Goal: Transaction & Acquisition: Book appointment/travel/reservation

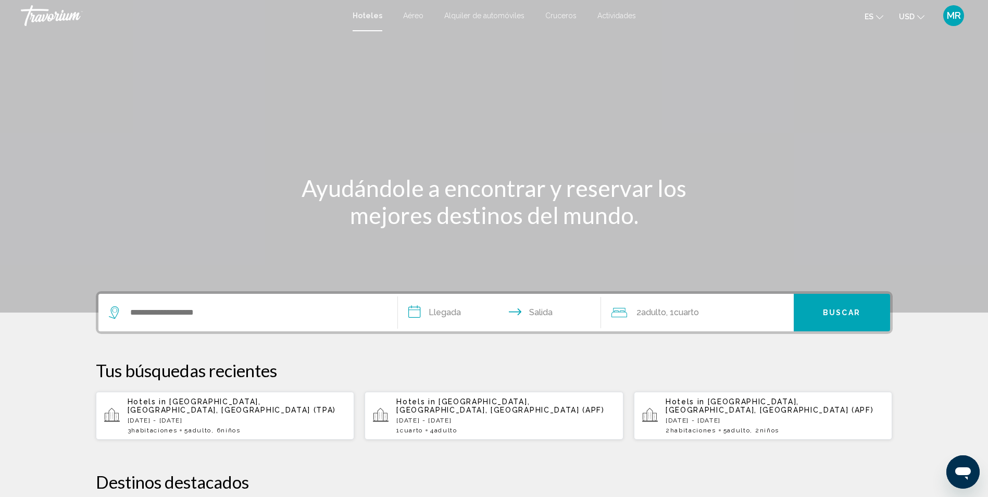
click at [127, 297] on div "Search widget" at bounding box center [248, 312] width 278 height 37
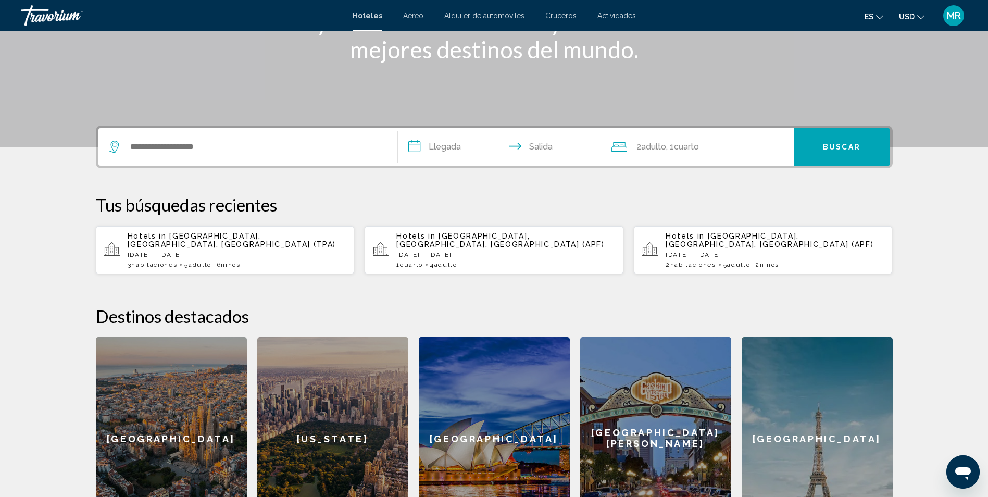
scroll to position [257, 0]
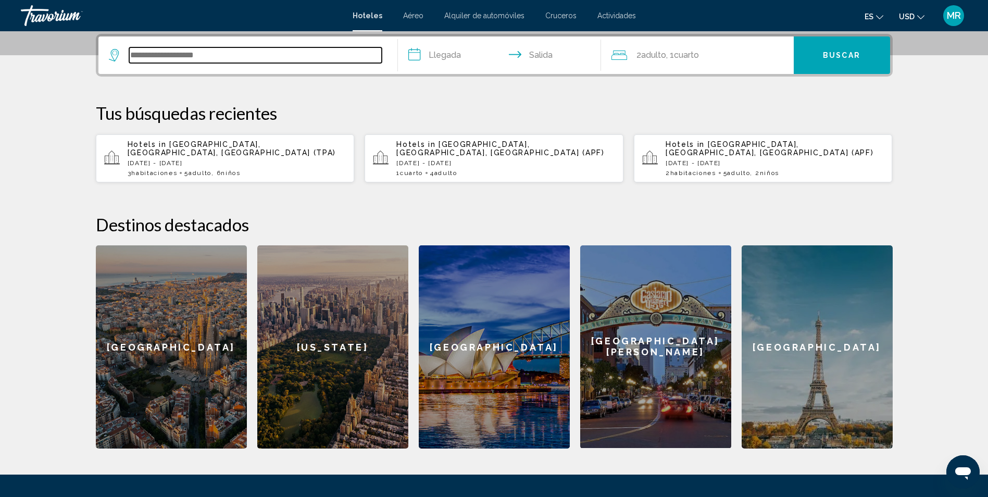
click at [167, 56] on input "Search widget" at bounding box center [255, 55] width 252 height 16
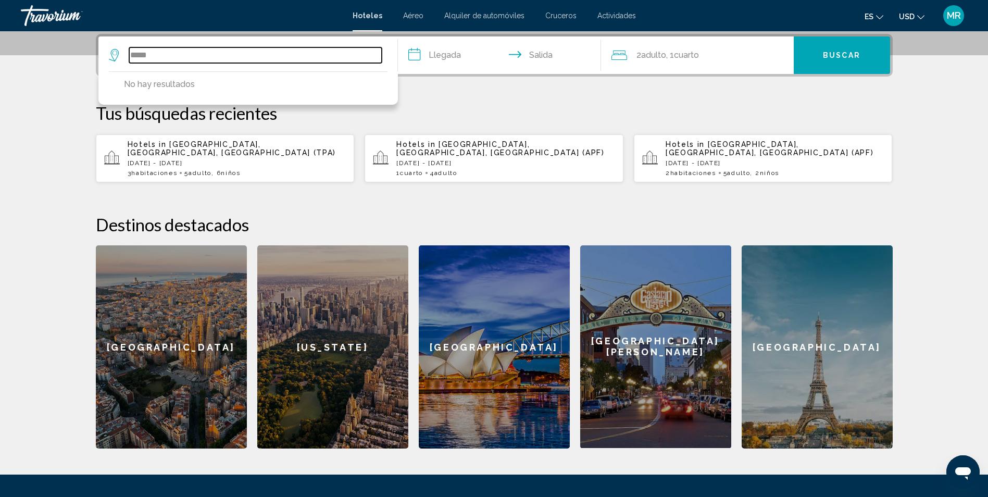
click at [143, 54] on input "*****" at bounding box center [255, 55] width 252 height 16
click at [147, 55] on input "*****" at bounding box center [255, 55] width 252 height 16
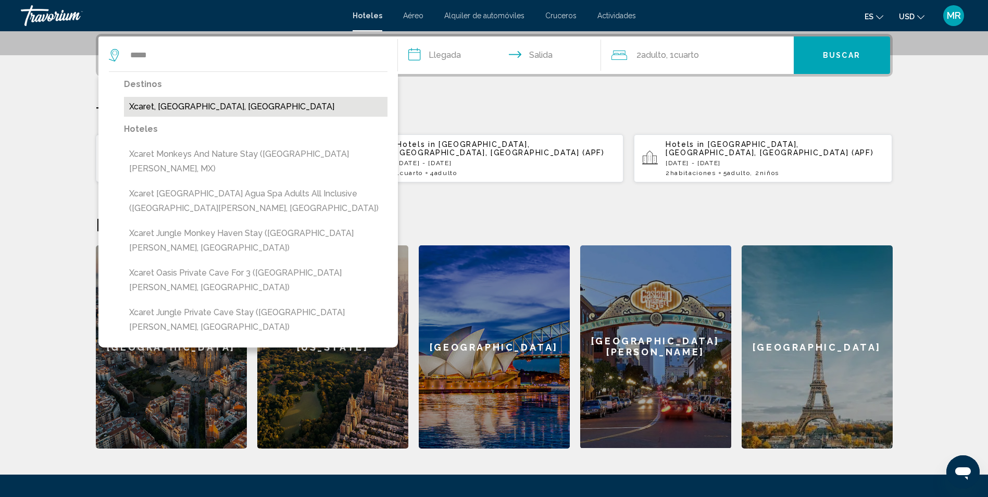
click at [250, 106] on button "Xcaret, [GEOGRAPHIC_DATA], [GEOGRAPHIC_DATA]" at bounding box center [255, 107] width 263 height 20
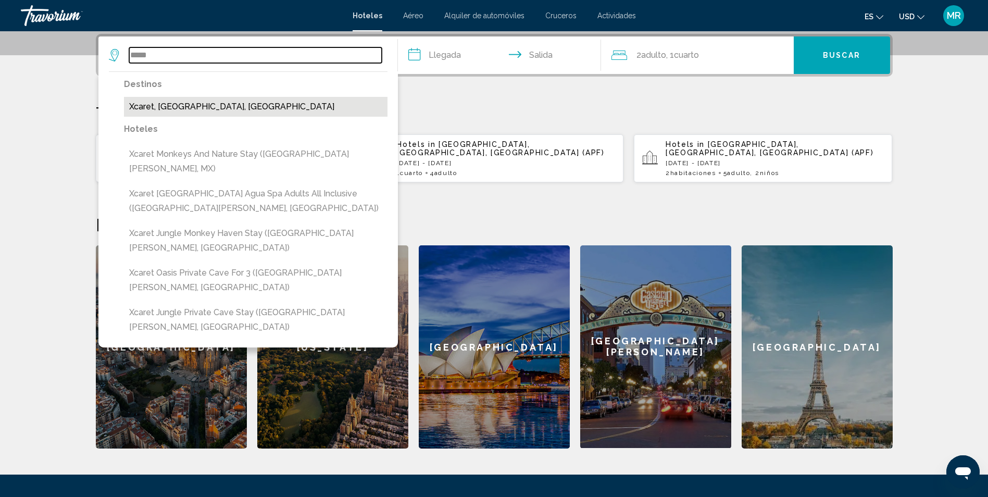
type input "**********"
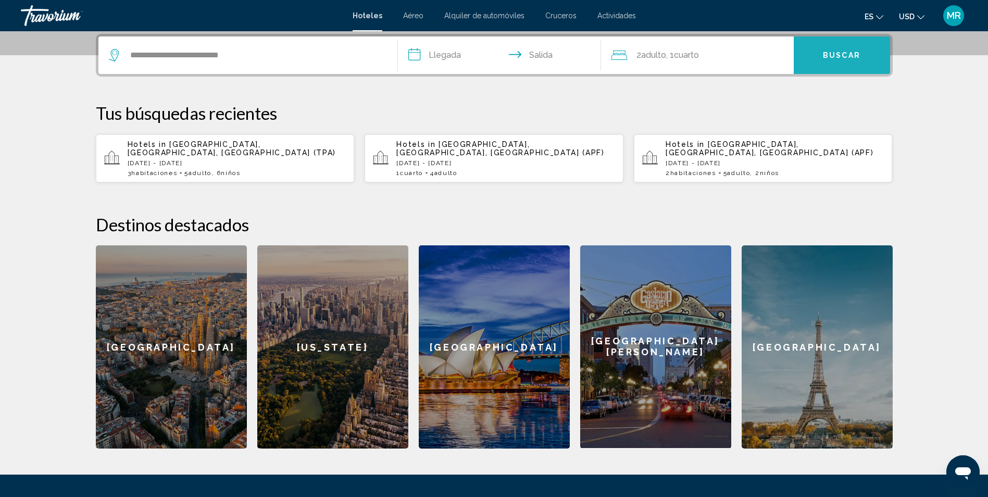
click at [841, 57] on span "Buscar" at bounding box center [841, 56] width 37 height 8
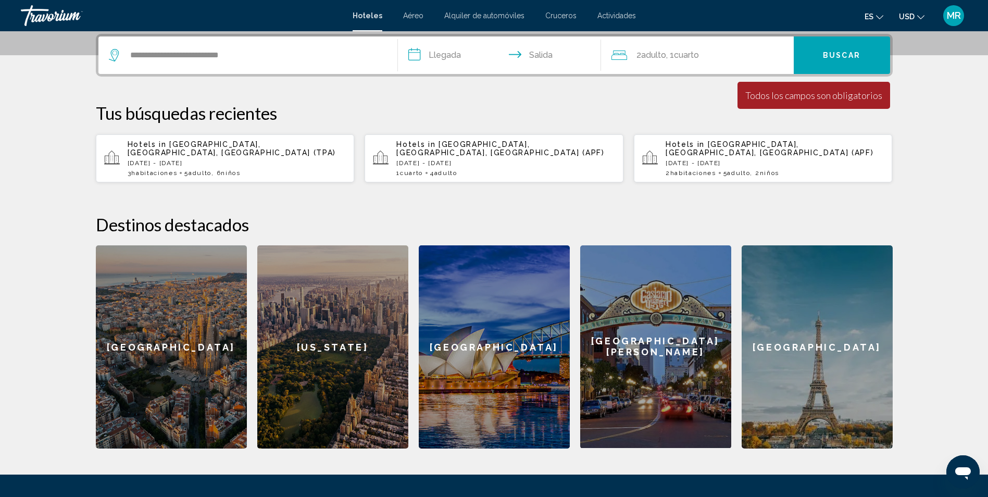
click at [681, 67] on div "2 Adulto Adulto , 1 Cuarto habitaciones" at bounding box center [702, 54] width 182 height 37
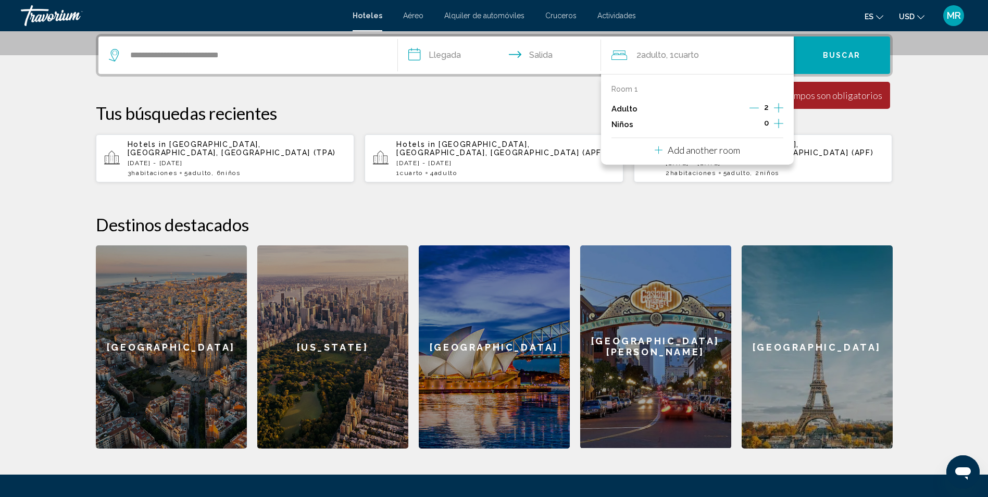
click at [773, 110] on div "2" at bounding box center [766, 109] width 34 height 16
click at [774, 110] on icon "Increment adults" at bounding box center [778, 108] width 9 height 12
click at [441, 87] on div "**********" at bounding box center [494, 241] width 838 height 414
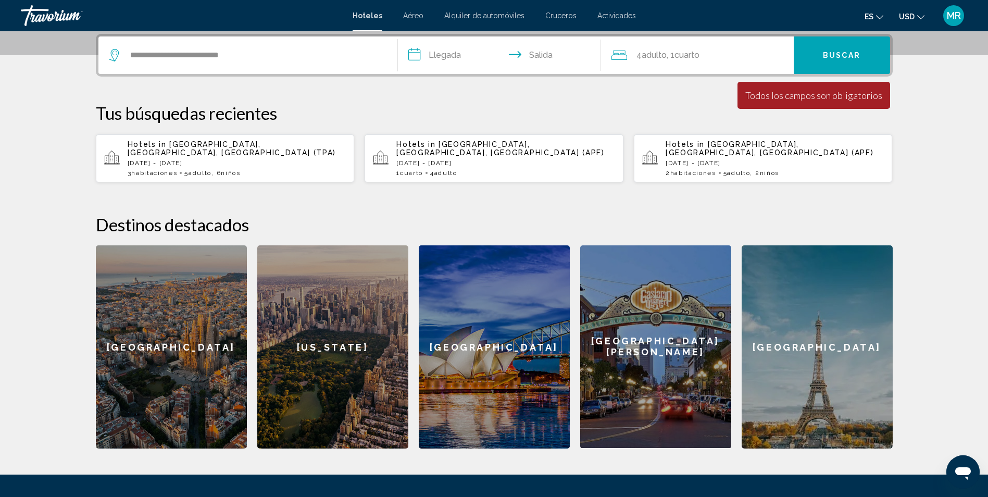
click at [424, 58] on input "**********" at bounding box center [501, 56] width 207 height 41
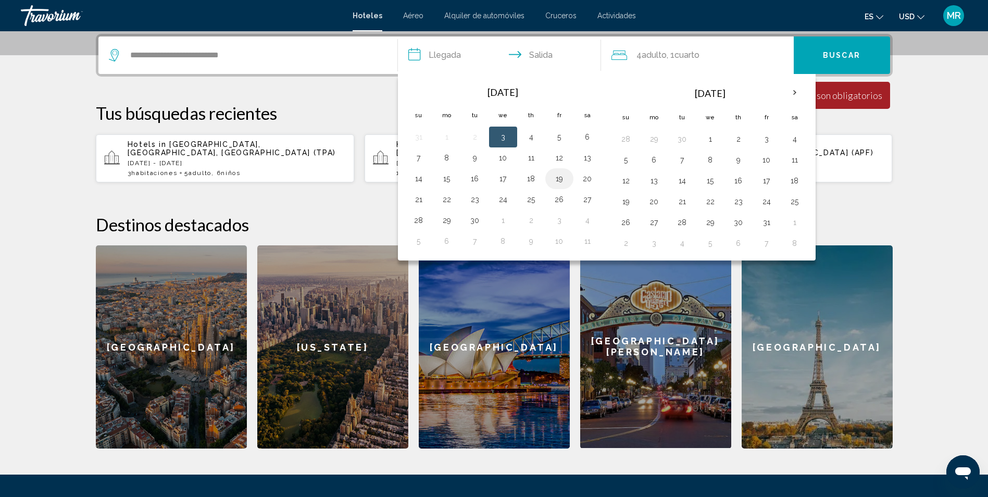
click at [562, 183] on button "19" at bounding box center [559, 178] width 17 height 15
click at [450, 197] on button "22" at bounding box center [446, 199] width 17 height 15
type input "**********"
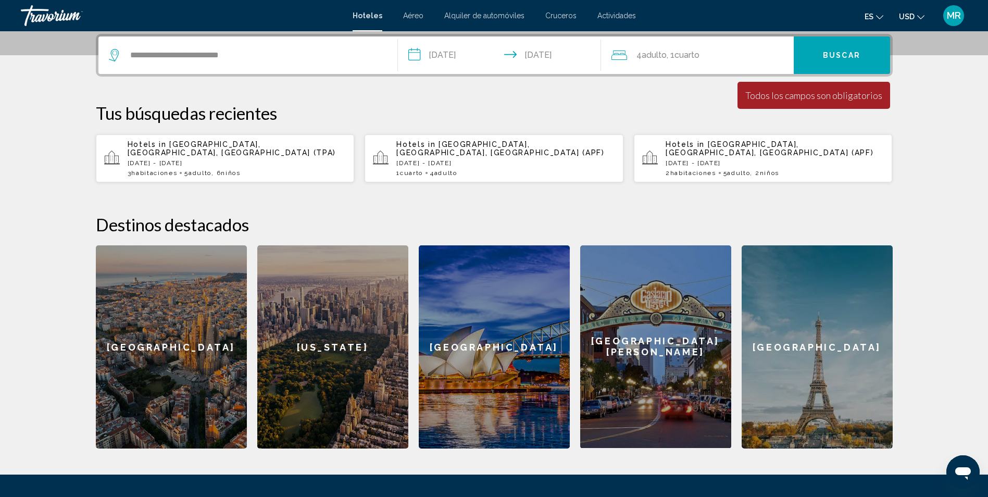
click at [800, 91] on div "Todos los campos son obligatorios" at bounding box center [813, 95] width 137 height 11
click at [830, 60] on button "Buscar" at bounding box center [841, 54] width 96 height 37
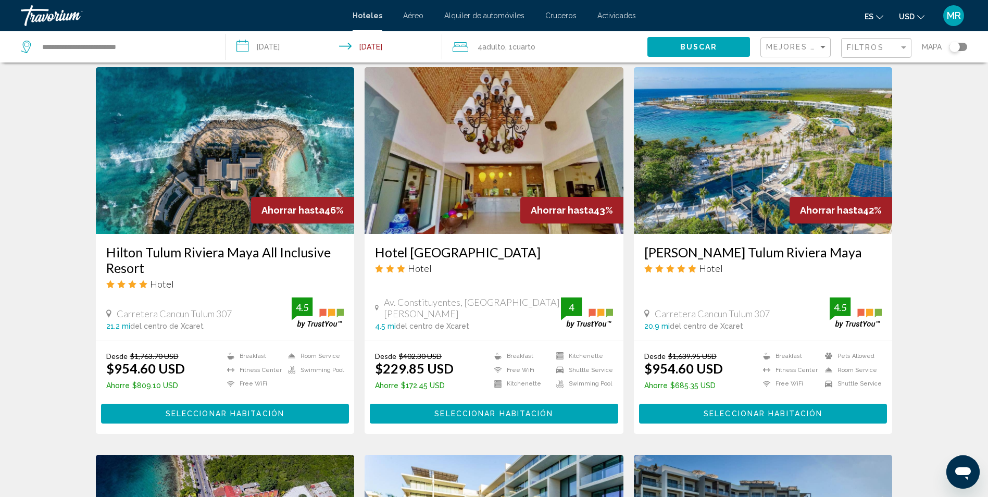
scroll to position [677, 0]
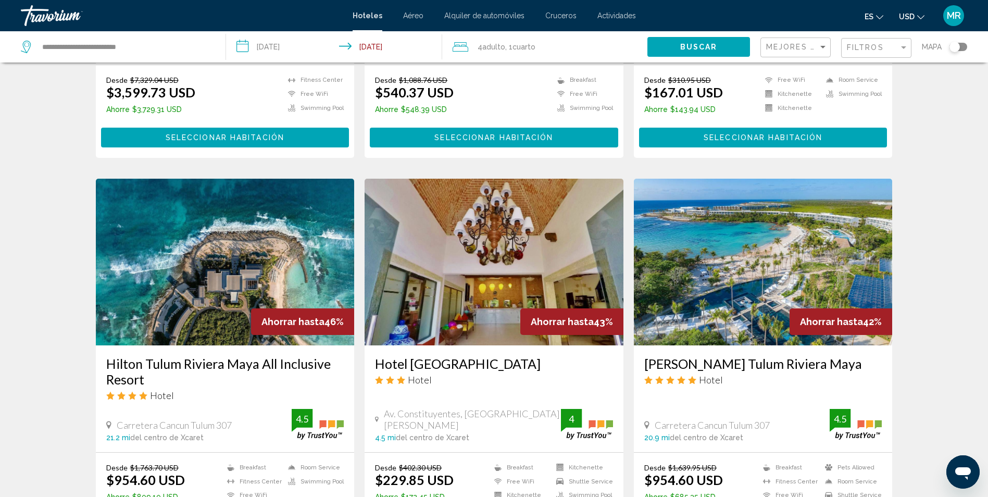
click at [226, 258] on img "Main content" at bounding box center [225, 262] width 259 height 167
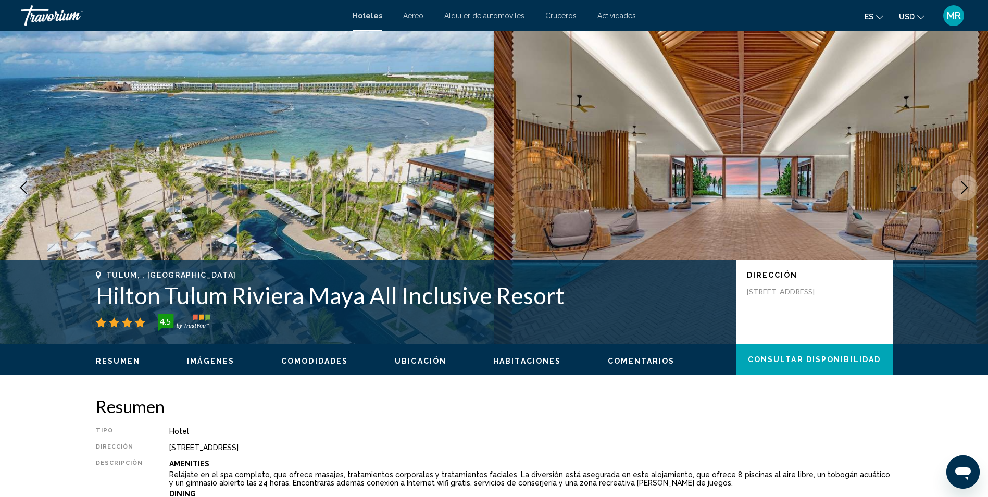
click at [958, 189] on icon "Next image" at bounding box center [964, 187] width 12 height 12
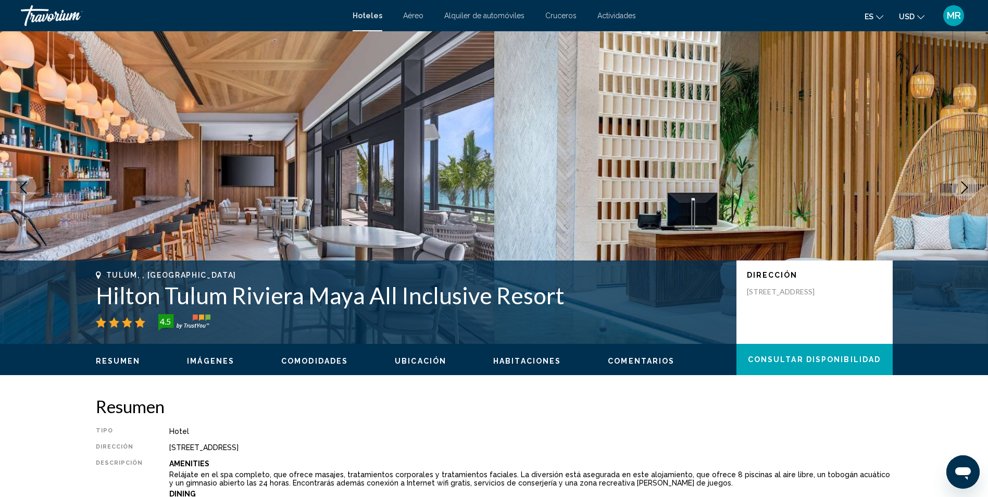
click at [958, 189] on icon "Next image" at bounding box center [964, 187] width 12 height 12
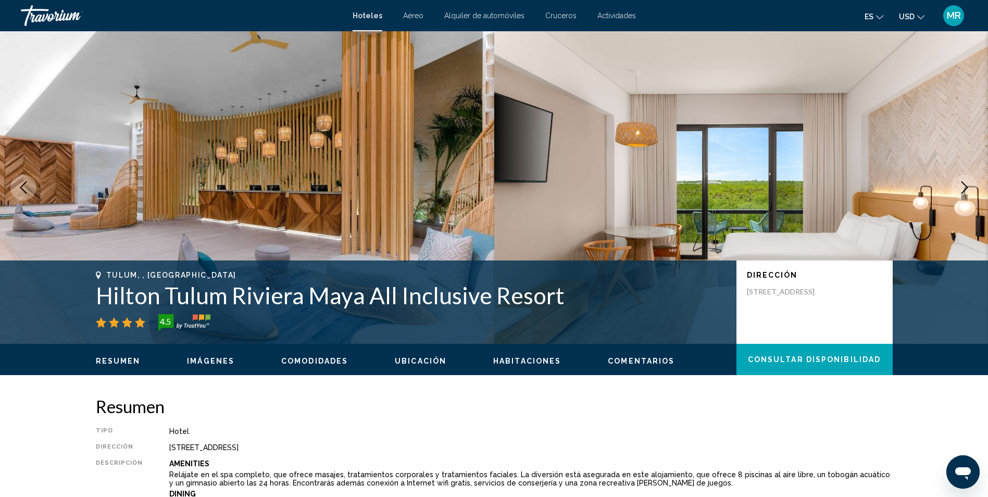
click at [958, 189] on icon "Next image" at bounding box center [964, 187] width 12 height 12
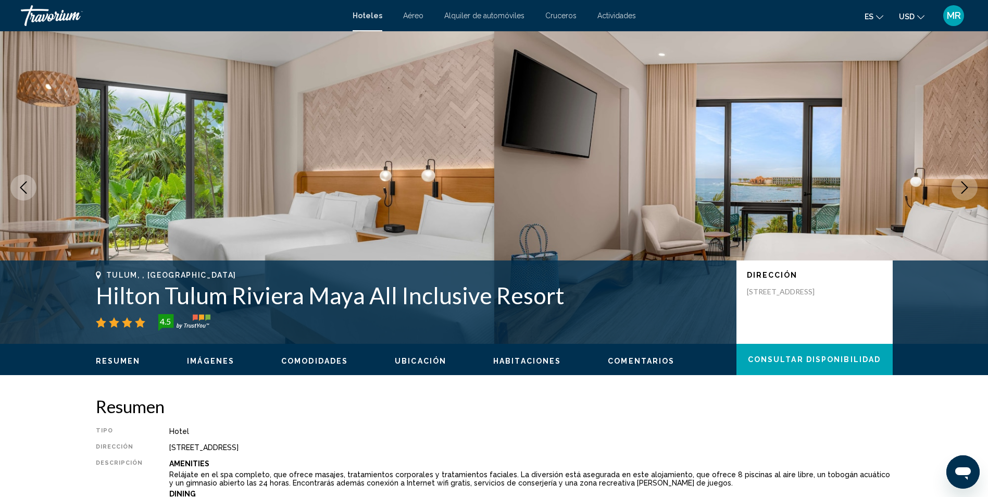
click at [958, 189] on icon "Next image" at bounding box center [964, 187] width 12 height 12
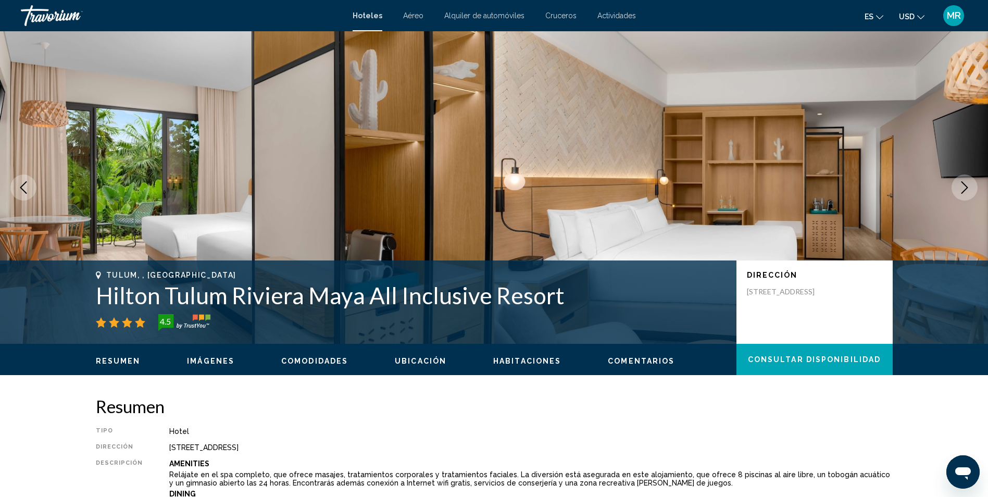
click at [958, 189] on icon "Next image" at bounding box center [964, 187] width 12 height 12
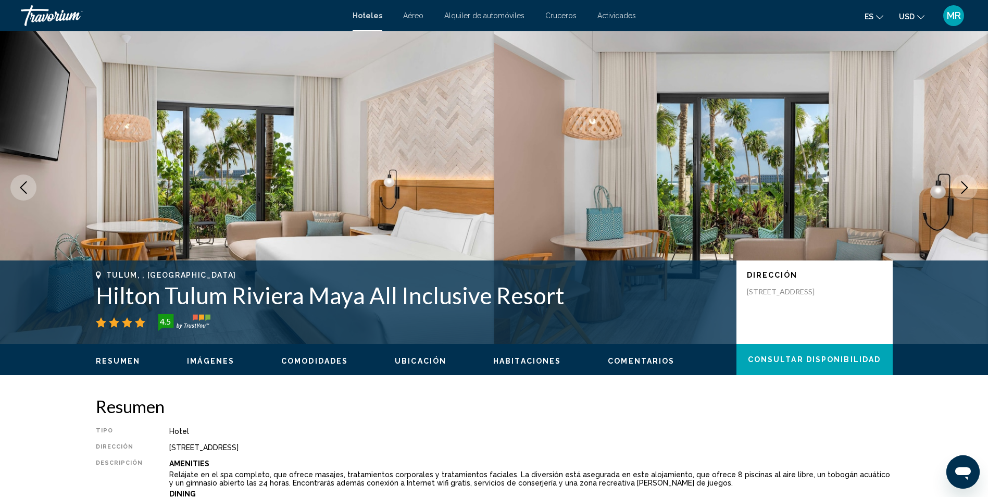
click at [958, 189] on icon "Next image" at bounding box center [964, 187] width 12 height 12
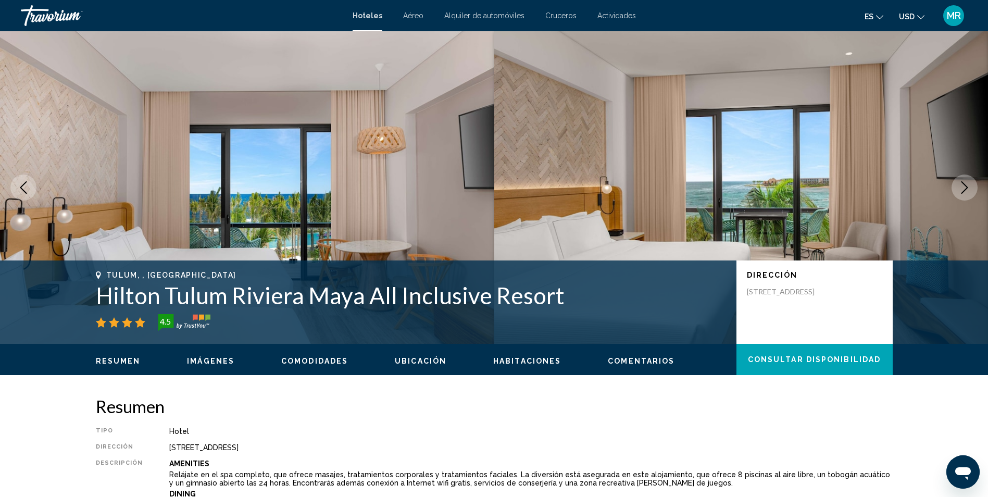
click at [958, 189] on icon "Next image" at bounding box center [964, 187] width 12 height 12
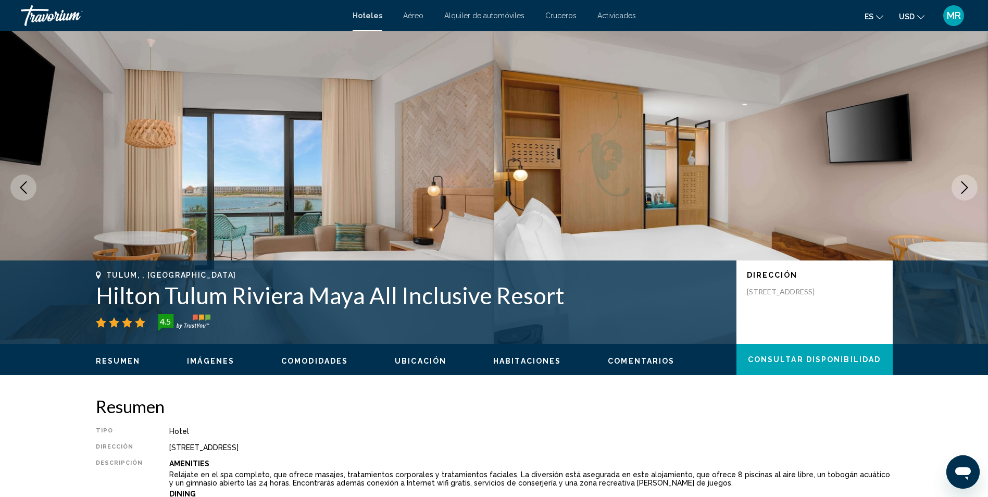
click at [958, 189] on icon "Next image" at bounding box center [964, 187] width 12 height 12
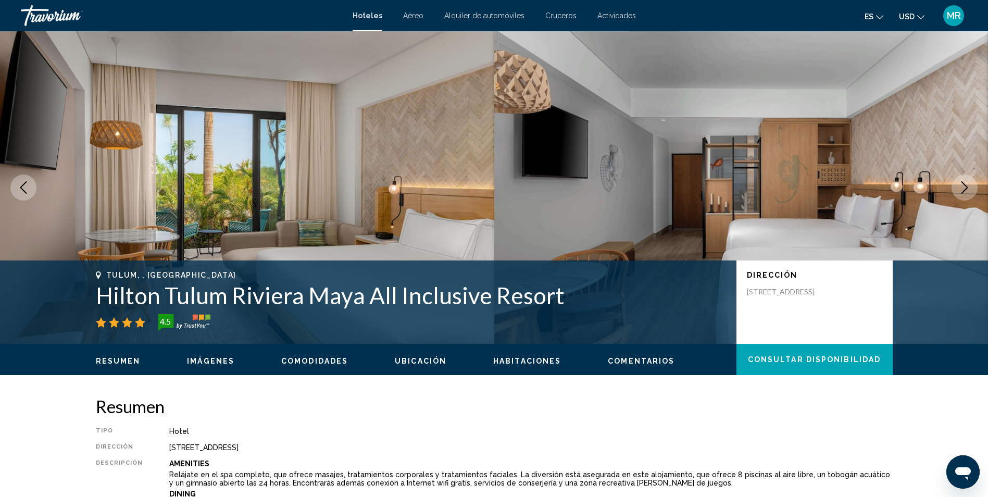
click at [958, 189] on icon "Next image" at bounding box center [964, 187] width 12 height 12
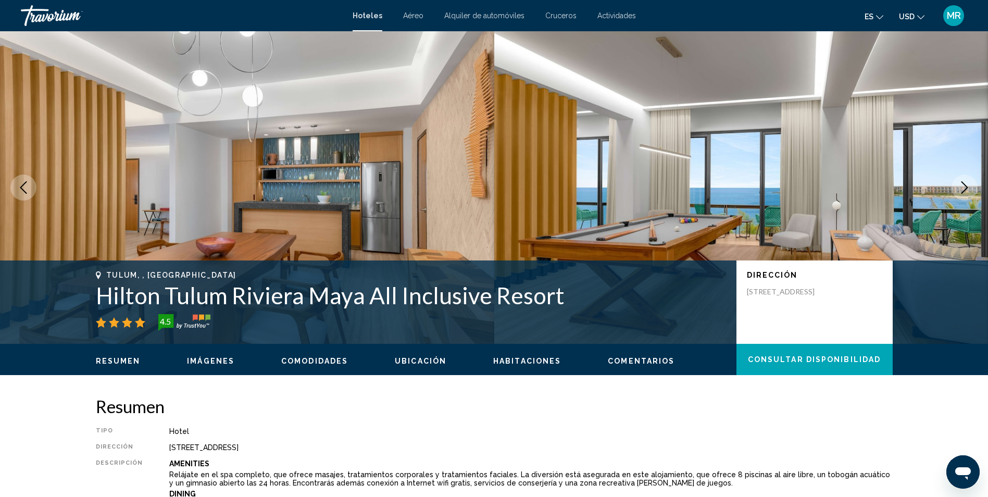
click at [958, 189] on icon "Next image" at bounding box center [964, 187] width 12 height 12
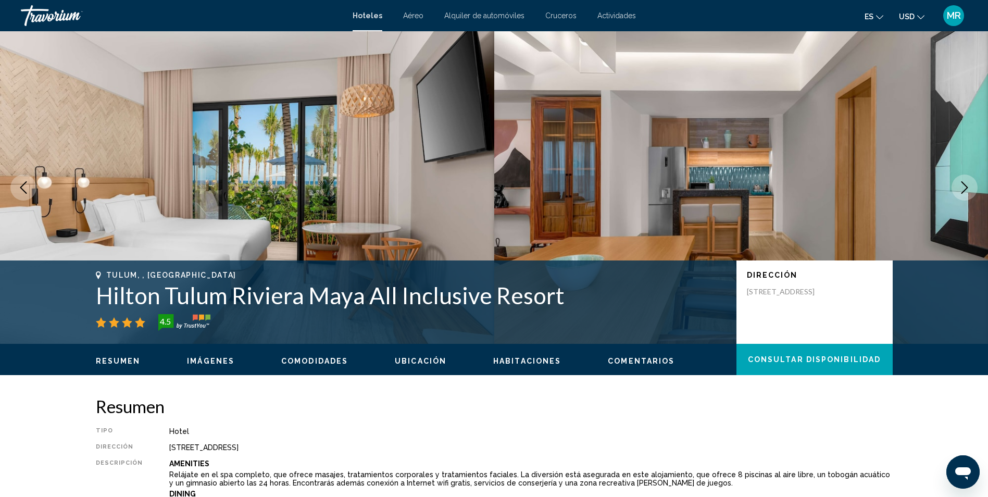
click at [958, 189] on icon "Next image" at bounding box center [964, 187] width 12 height 12
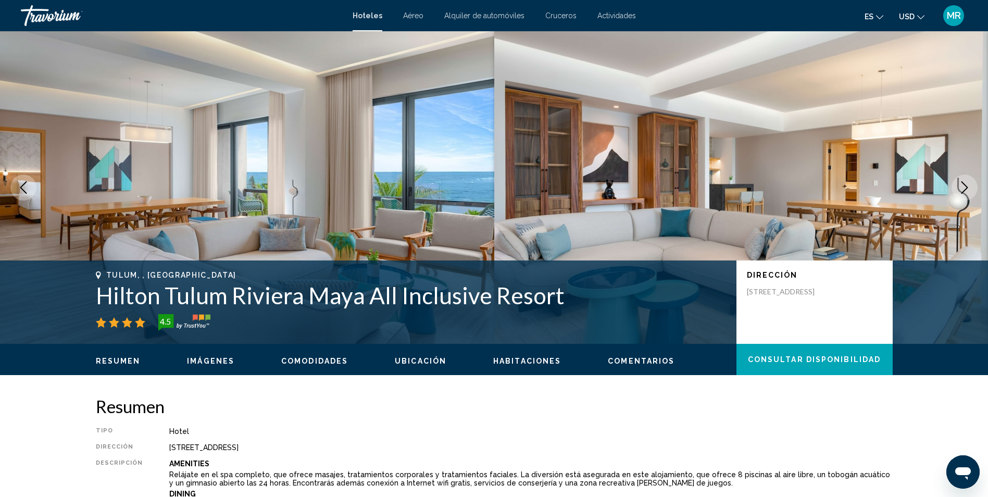
click at [958, 189] on icon "Next image" at bounding box center [964, 187] width 12 height 12
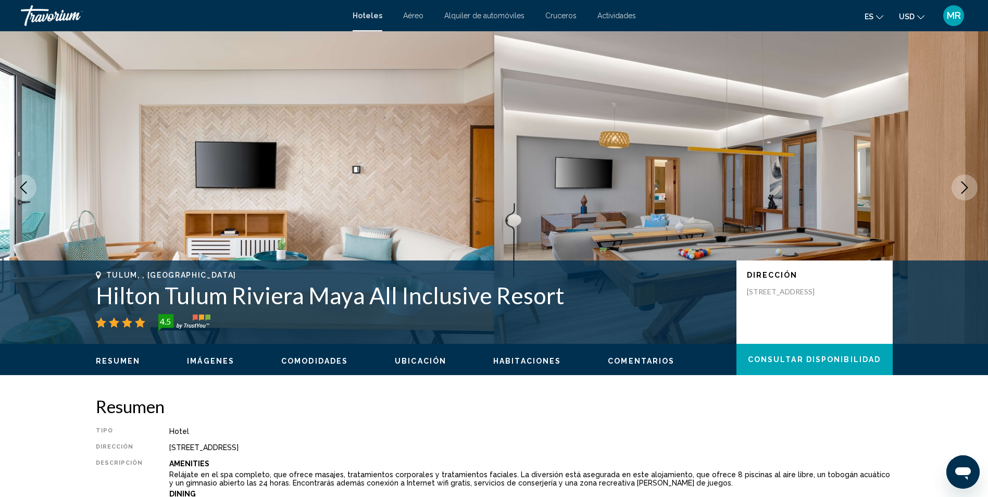
click at [958, 189] on icon "Next image" at bounding box center [964, 187] width 12 height 12
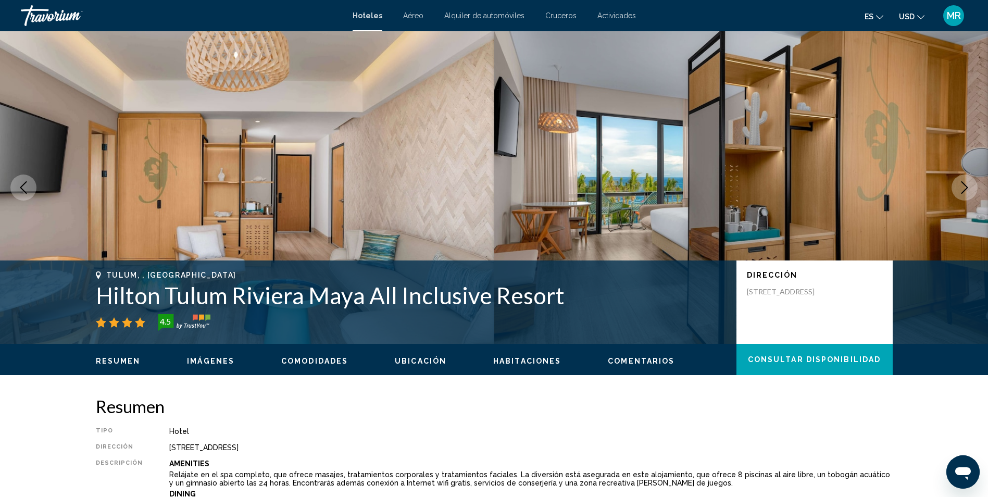
click at [958, 189] on icon "Next image" at bounding box center [964, 187] width 12 height 12
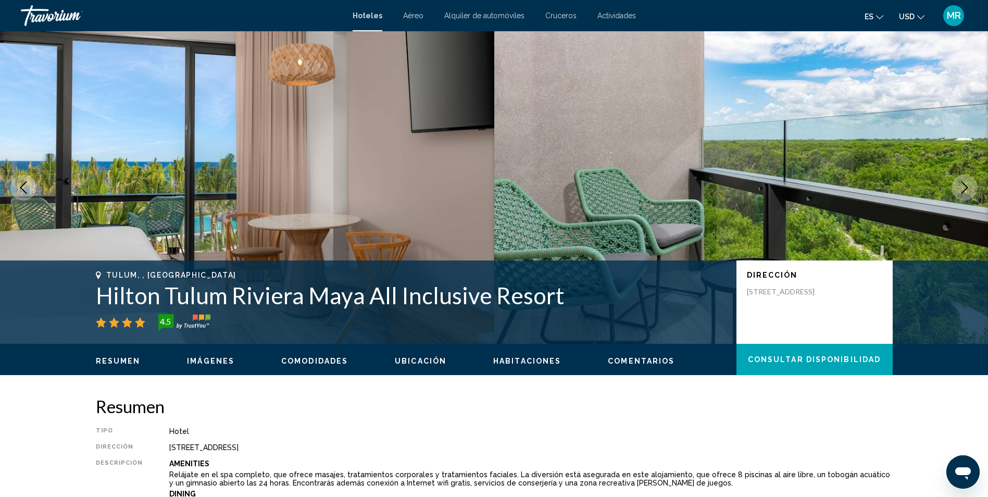
click at [958, 189] on icon "Next image" at bounding box center [964, 187] width 12 height 12
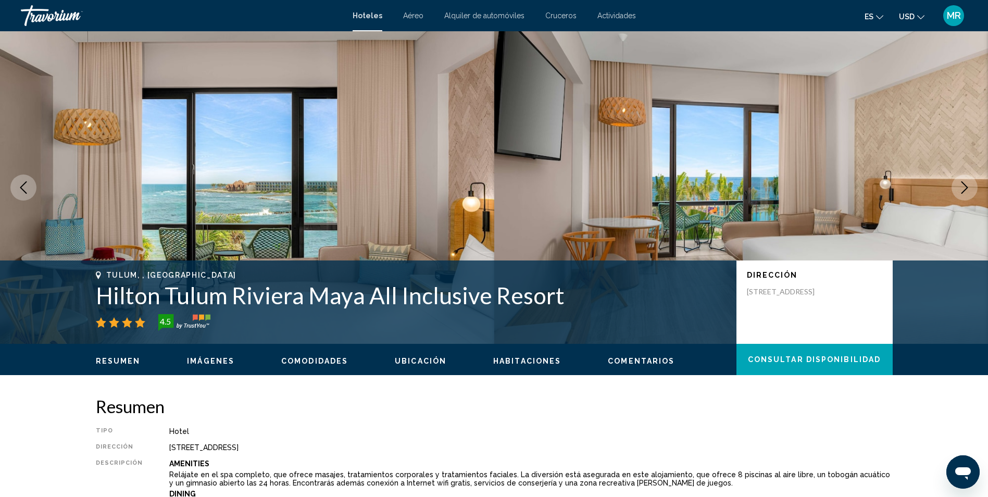
click at [958, 189] on icon "Next image" at bounding box center [964, 187] width 12 height 12
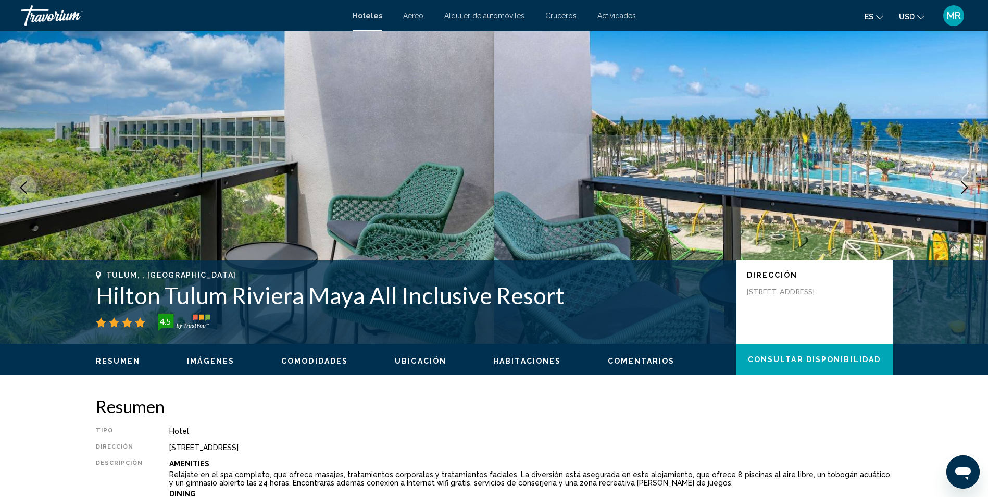
click at [967, 190] on icon "Next image" at bounding box center [964, 187] width 12 height 12
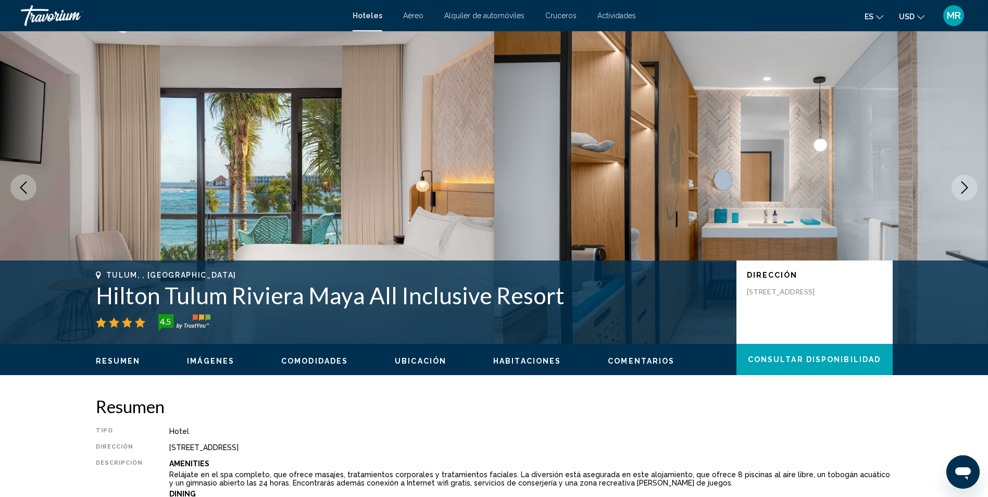
click at [967, 190] on icon "Next image" at bounding box center [964, 187] width 12 height 12
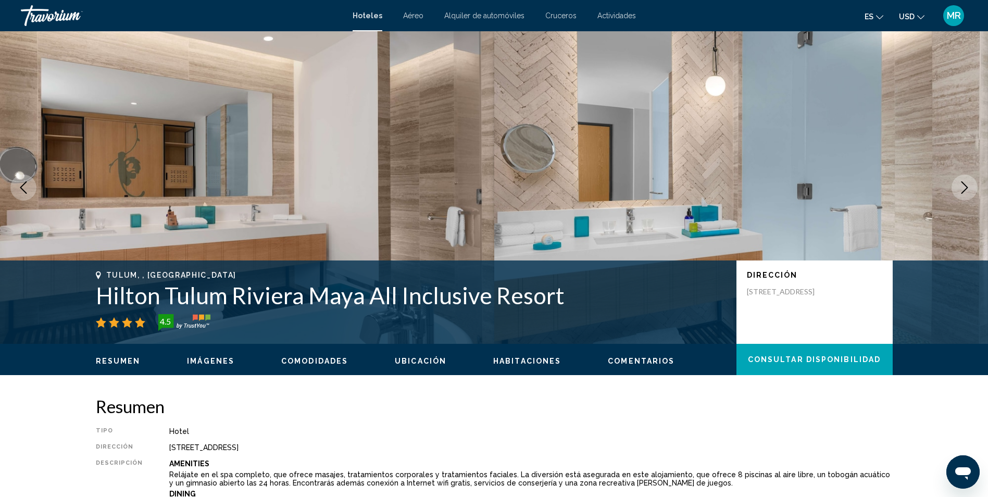
click at [967, 190] on icon "Next image" at bounding box center [964, 187] width 12 height 12
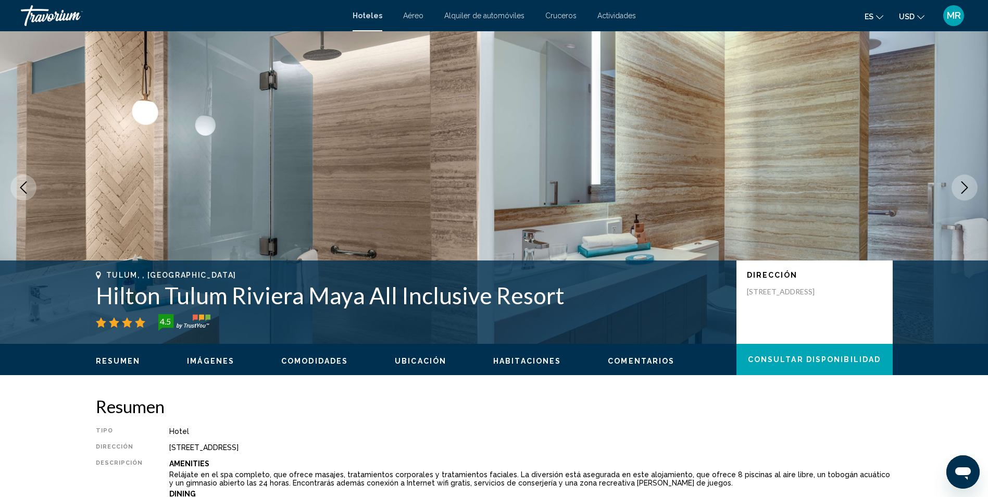
click at [967, 190] on icon "Next image" at bounding box center [964, 187] width 12 height 12
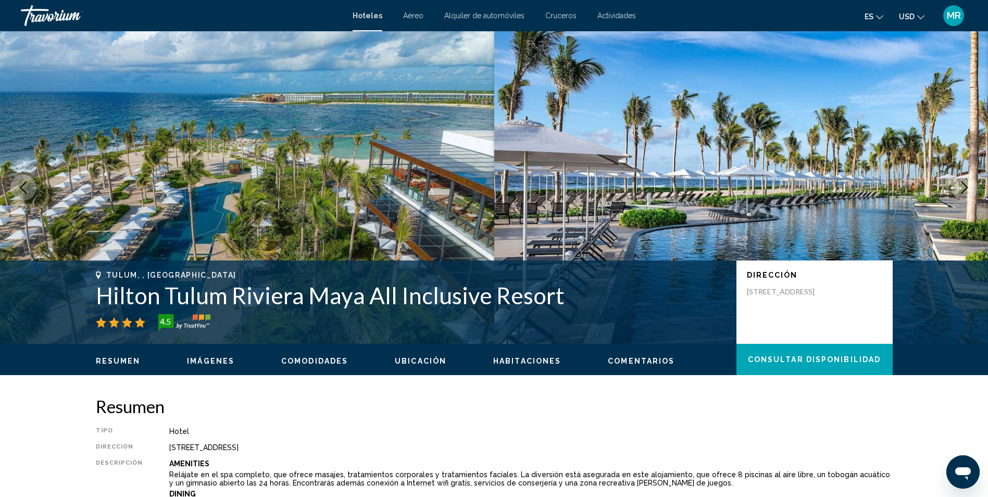
click at [967, 190] on icon "Next image" at bounding box center [964, 187] width 12 height 12
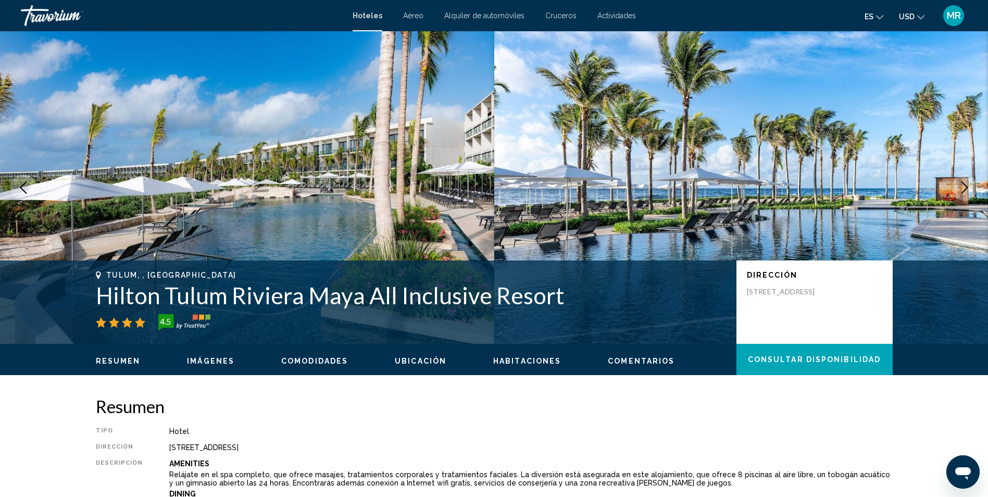
click at [967, 190] on icon "Next image" at bounding box center [964, 187] width 12 height 12
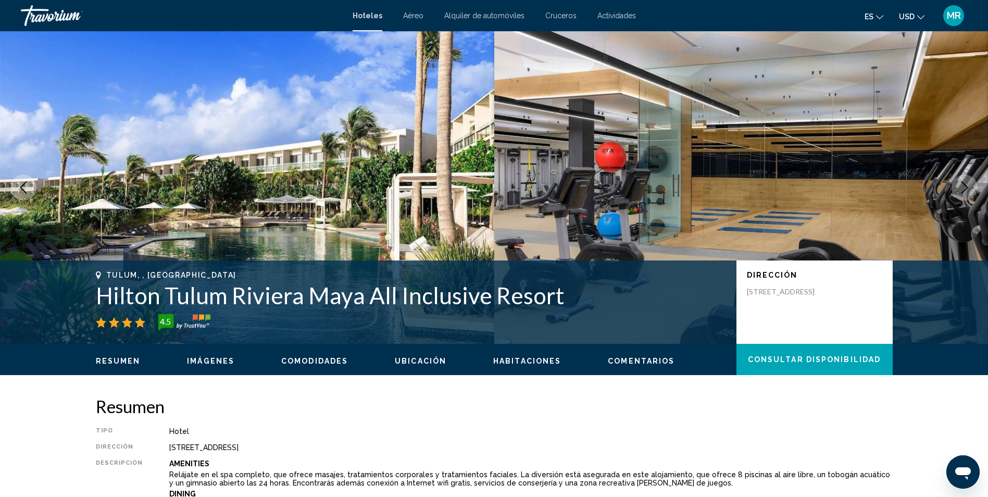
click at [23, 185] on icon "Previous image" at bounding box center [23, 187] width 7 height 12
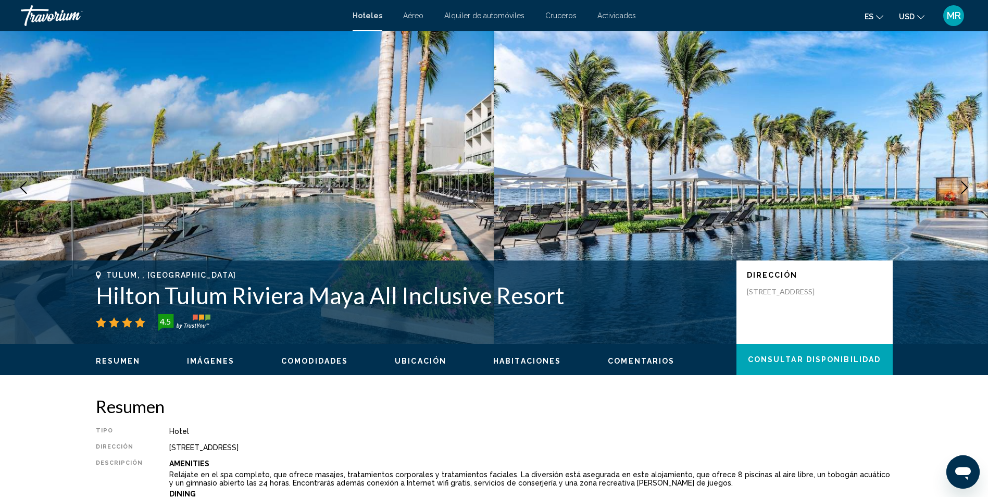
click at [962, 183] on icon "Next image" at bounding box center [964, 187] width 7 height 12
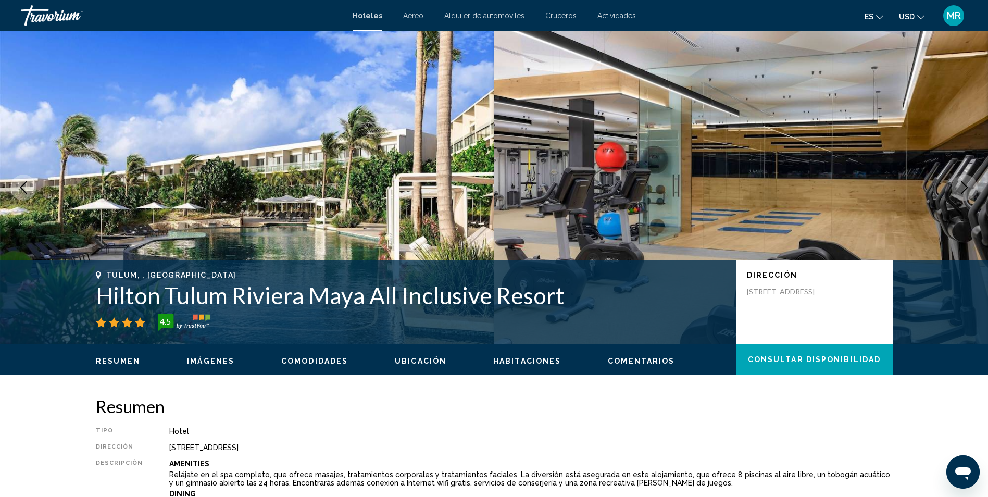
click at [962, 183] on icon "Next image" at bounding box center [964, 187] width 7 height 12
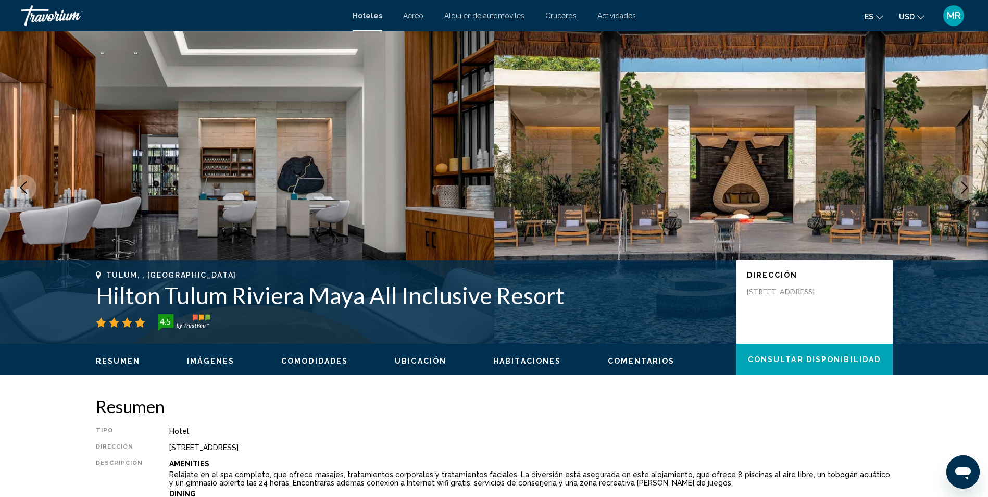
click at [962, 183] on icon "Next image" at bounding box center [964, 187] width 7 height 12
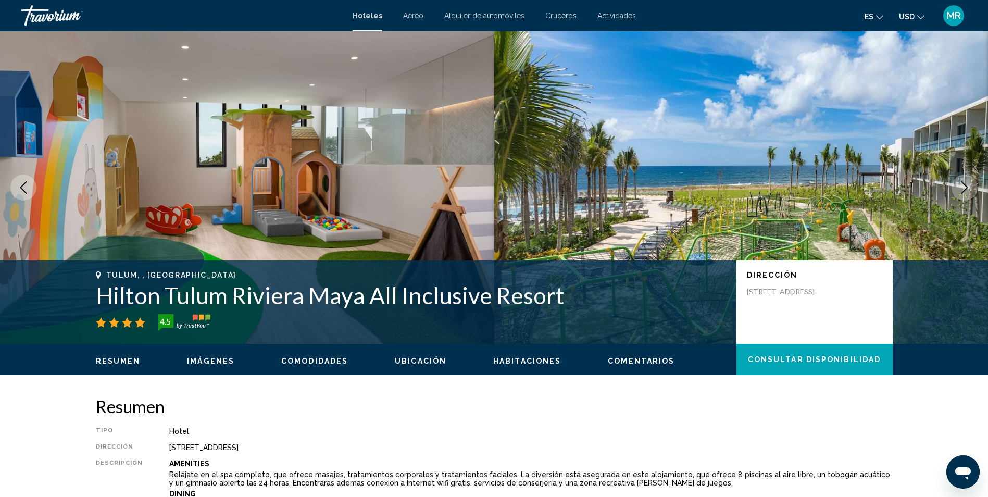
click at [962, 183] on icon "Next image" at bounding box center [964, 187] width 7 height 12
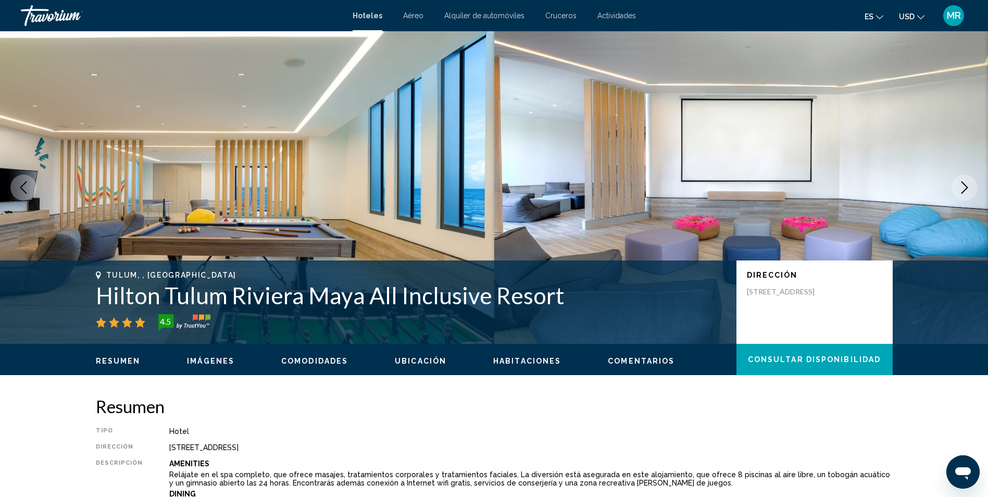
click at [962, 183] on icon "Next image" at bounding box center [964, 187] width 7 height 12
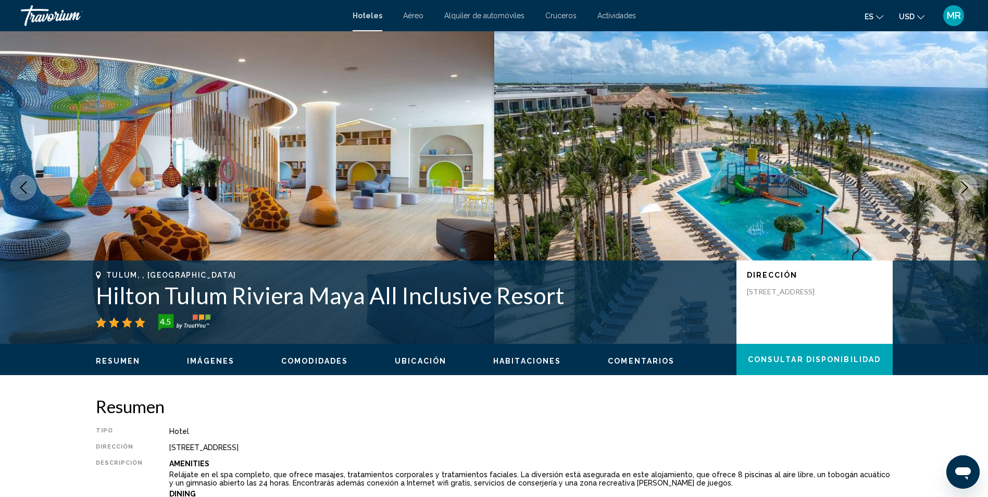
click at [962, 183] on icon "Next image" at bounding box center [964, 187] width 7 height 12
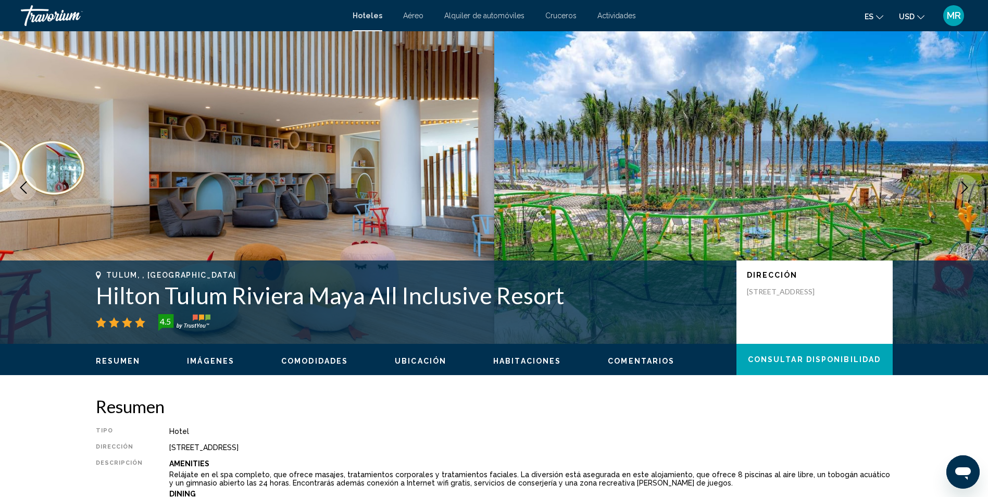
click at [25, 185] on icon "Previous image" at bounding box center [23, 187] width 12 height 12
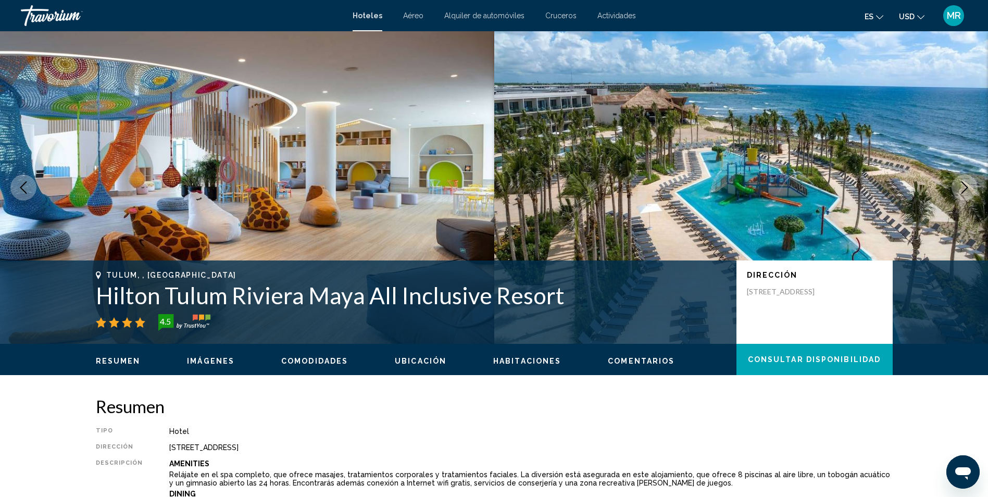
click at [962, 192] on icon "Next image" at bounding box center [964, 187] width 12 height 12
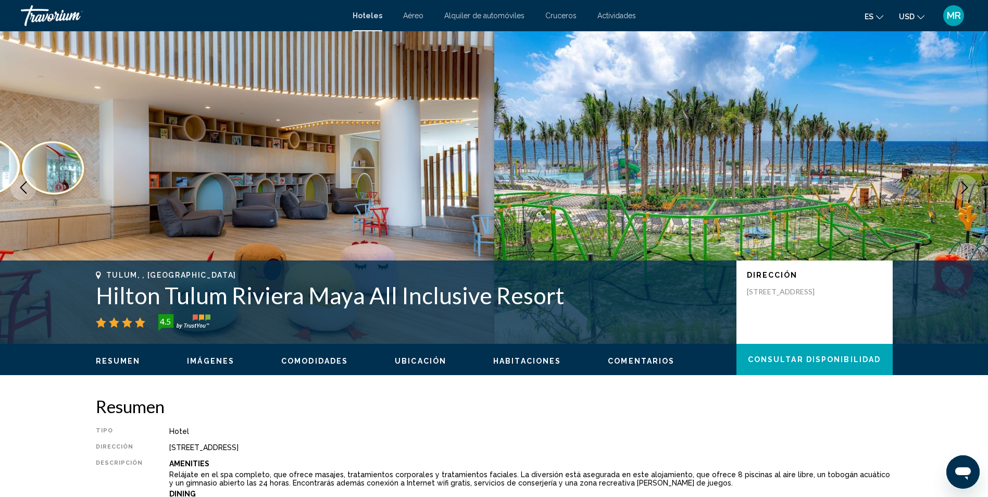
click at [962, 192] on icon "Next image" at bounding box center [964, 187] width 12 height 12
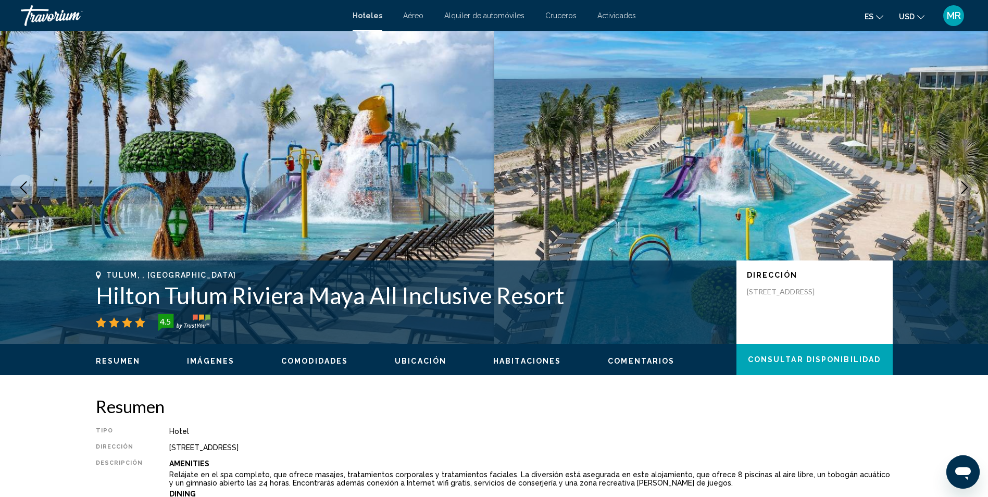
click at [962, 192] on icon "Next image" at bounding box center [964, 187] width 12 height 12
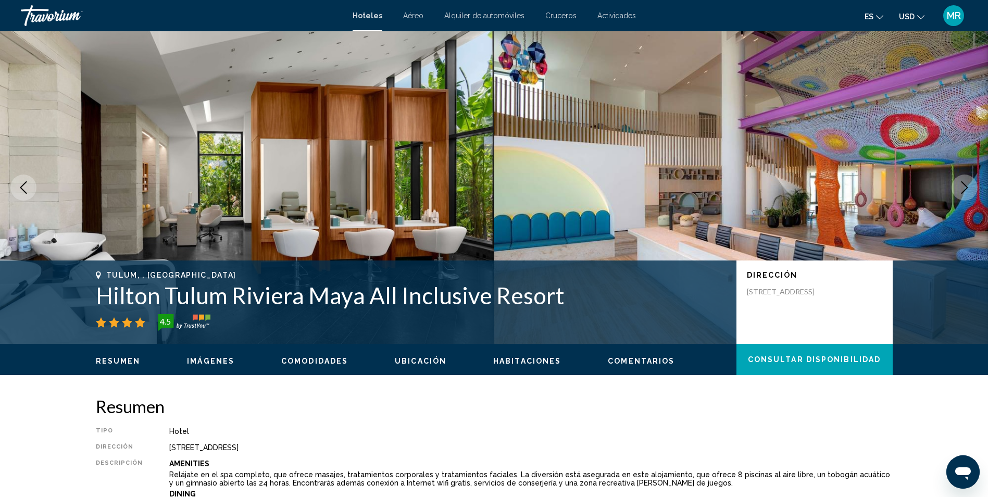
click at [962, 192] on icon "Next image" at bounding box center [964, 187] width 12 height 12
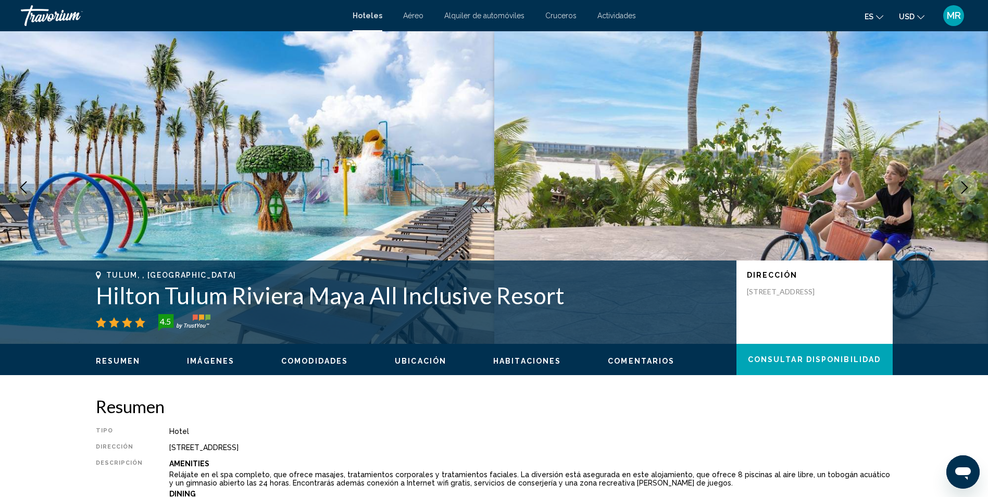
click at [962, 192] on icon "Next image" at bounding box center [964, 187] width 12 height 12
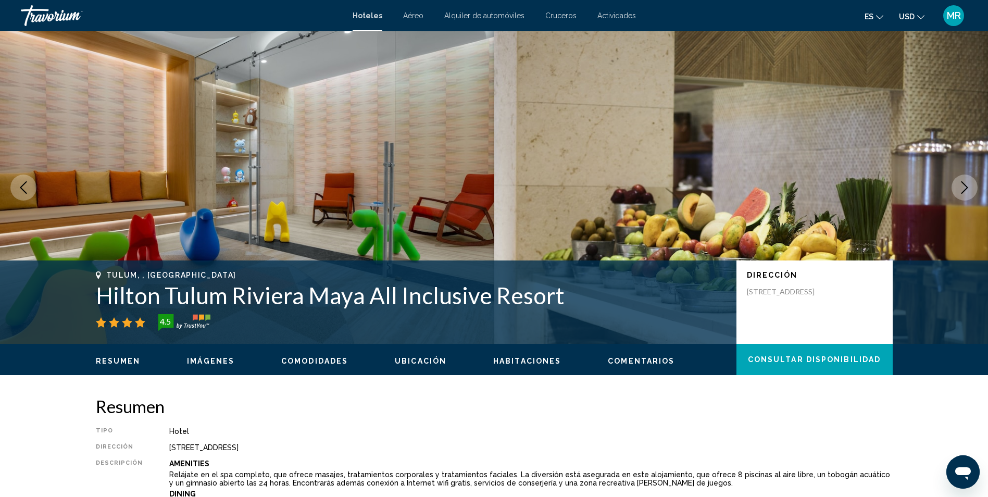
click at [962, 192] on icon "Next image" at bounding box center [964, 187] width 12 height 12
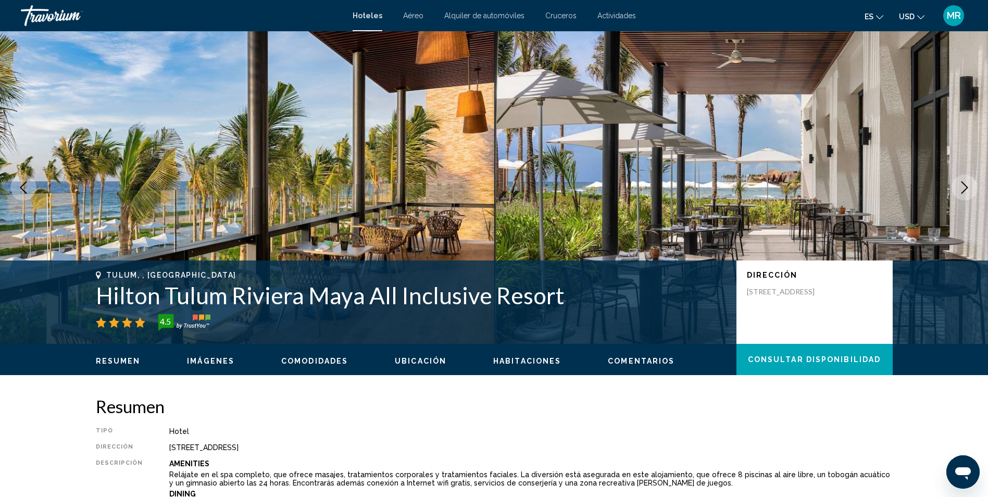
click at [962, 192] on icon "Next image" at bounding box center [964, 187] width 12 height 12
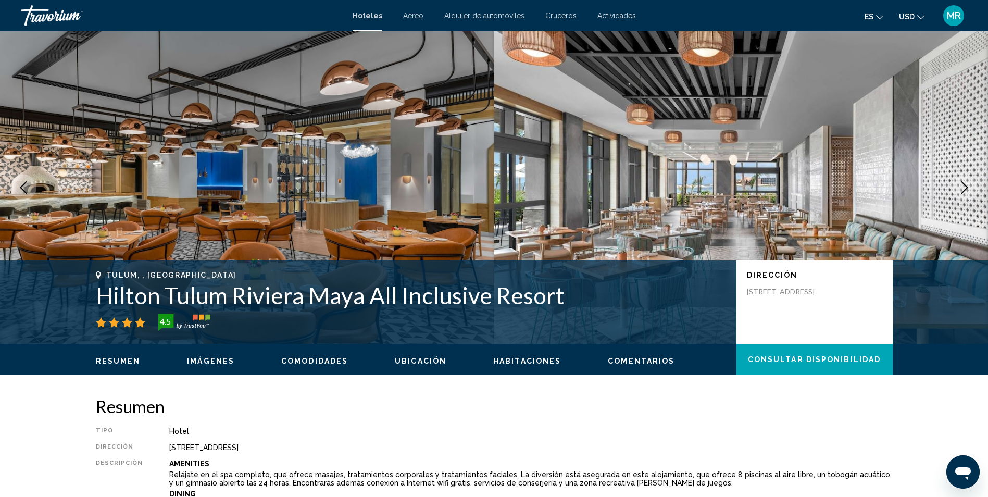
click at [962, 192] on icon "Next image" at bounding box center [964, 187] width 12 height 12
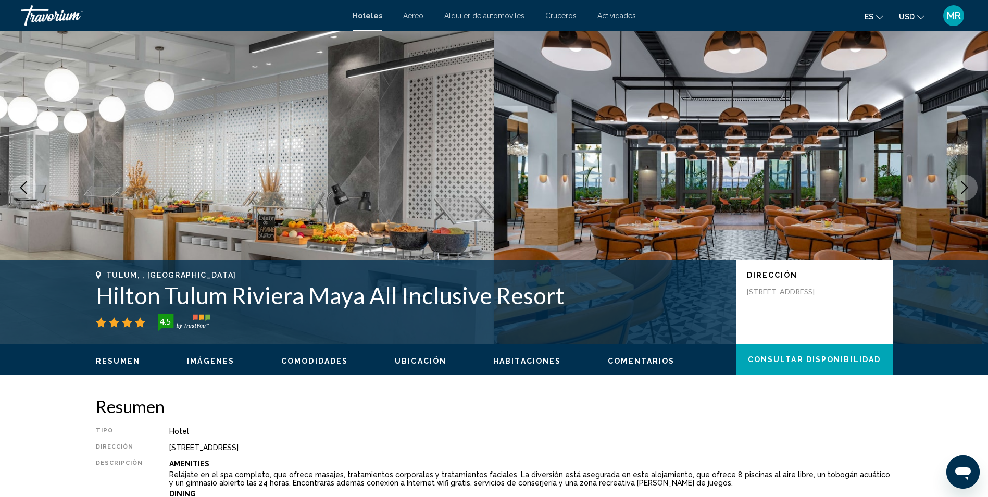
click at [962, 192] on icon "Next image" at bounding box center [964, 187] width 12 height 12
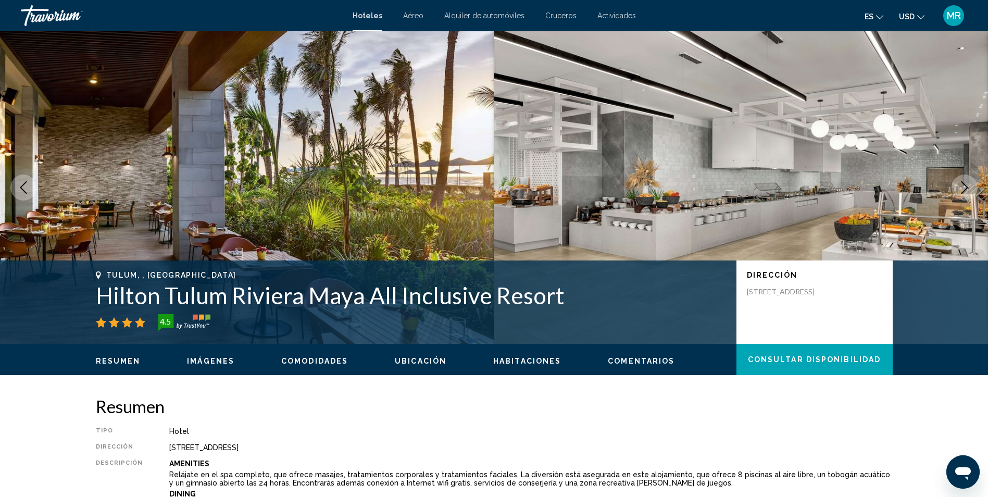
click at [962, 192] on icon "Next image" at bounding box center [964, 187] width 12 height 12
